Goal: Information Seeking & Learning: Learn about a topic

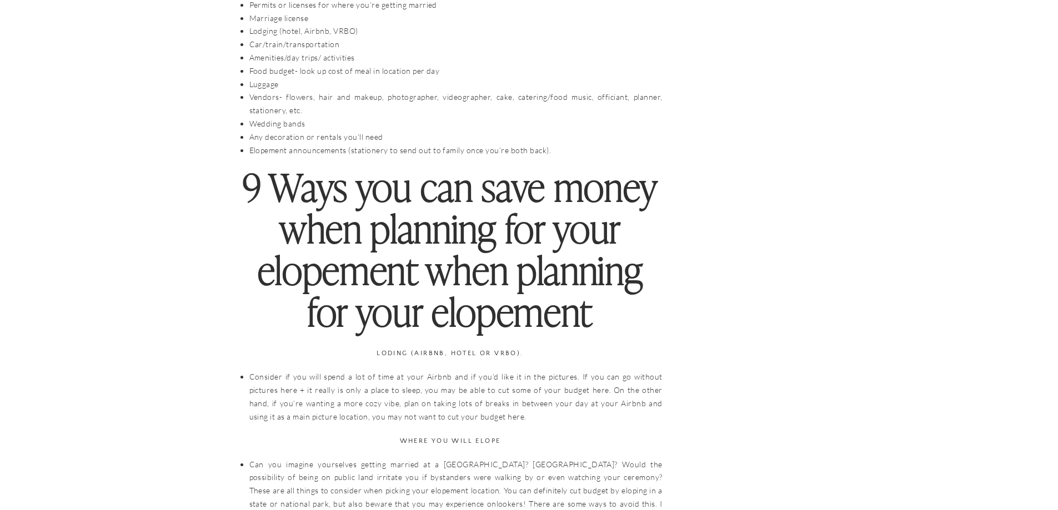
scroll to position [2277, 0]
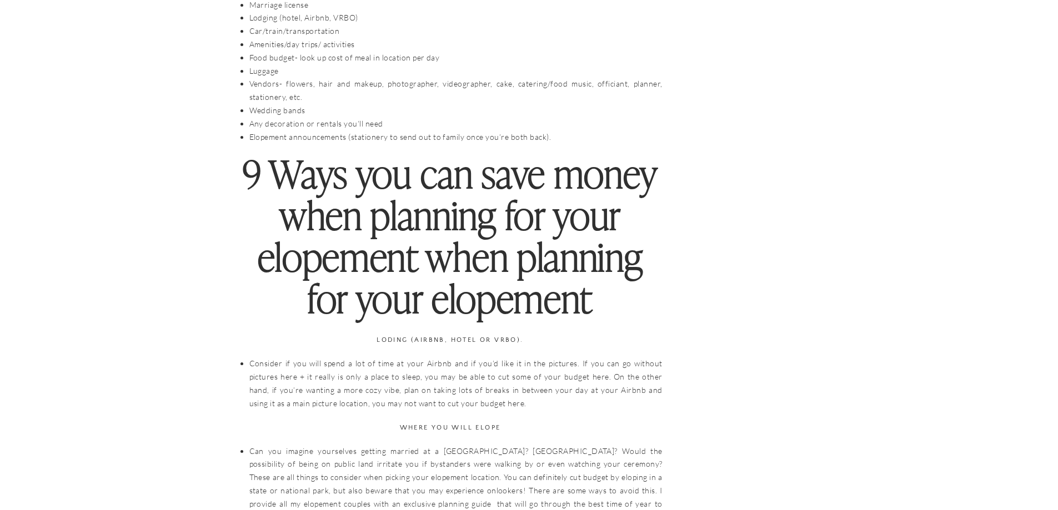
drag, startPoint x: 331, startPoint y: 194, endPoint x: 97, endPoint y: 190, distance: 233.9
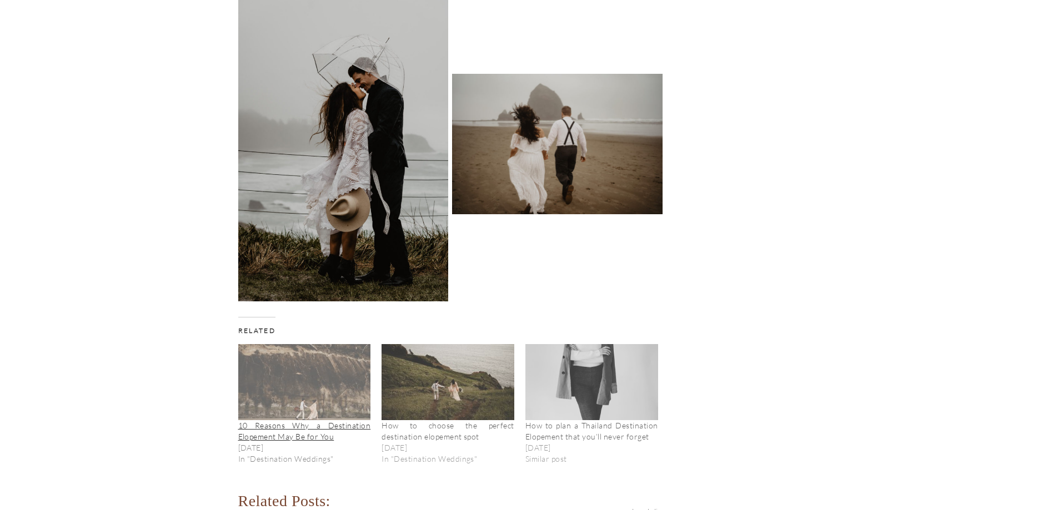
scroll to position [5499, 0]
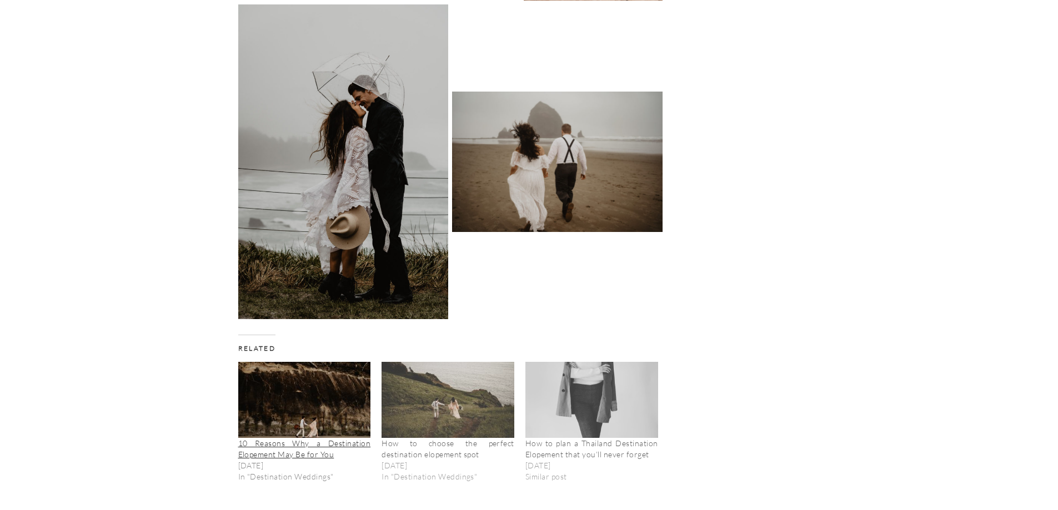
click at [309, 447] on div "10 Reasons Why a Destination Elopement May Be for You Destination elopements ha…" at bounding box center [310, 422] width 144 height 120
click at [304, 439] on link "10 Reasons Why a Destination Elopement May Be for You" at bounding box center [304, 449] width 133 height 21
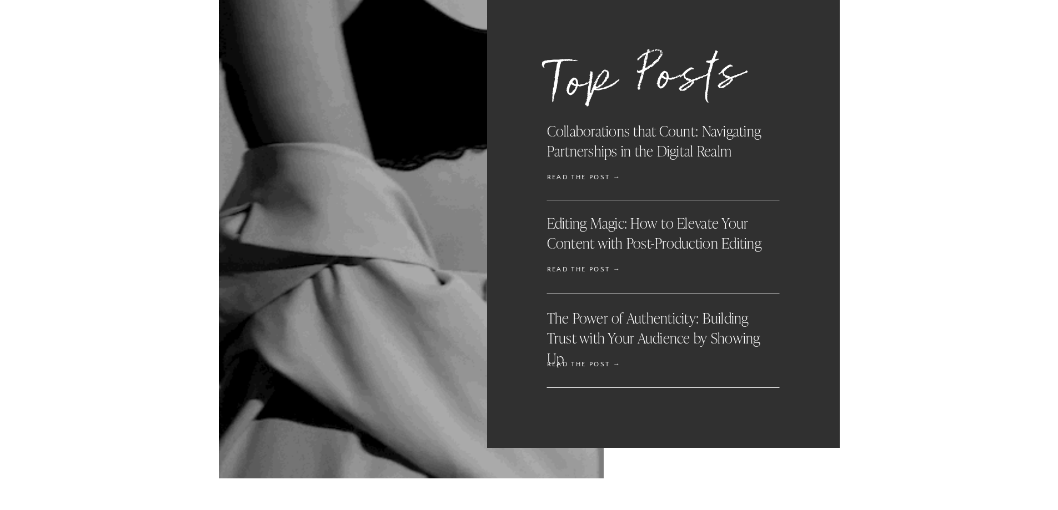
scroll to position [7235, 0]
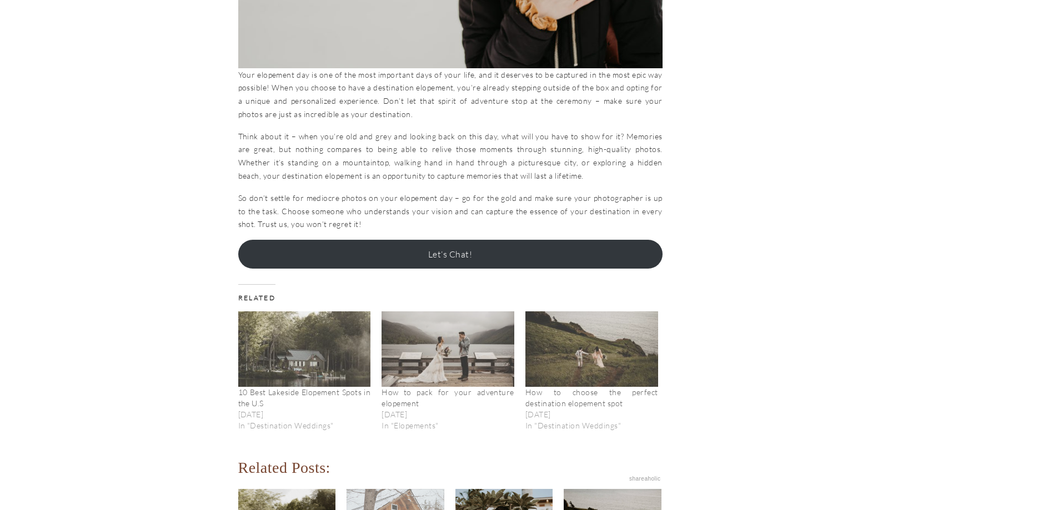
scroll to position [2555, 0]
